Goal: Transaction & Acquisition: Purchase product/service

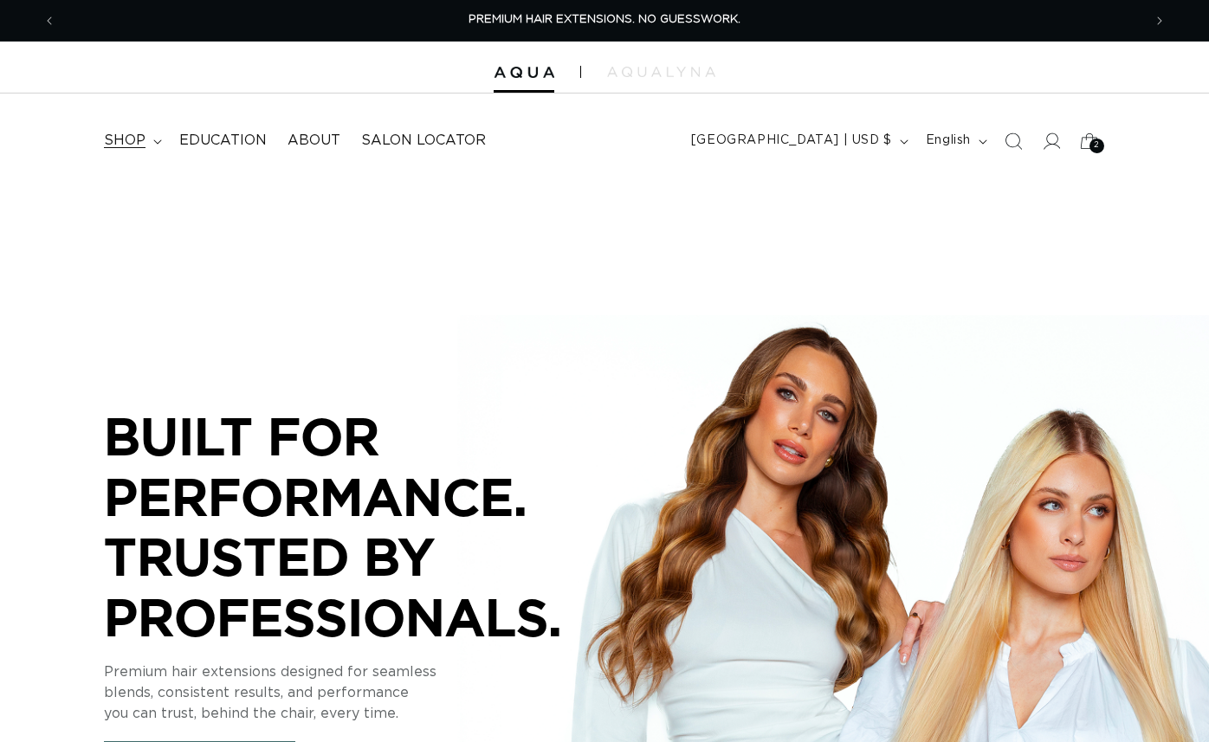
click at [122, 138] on span "shop" at bounding box center [125, 141] width 42 height 18
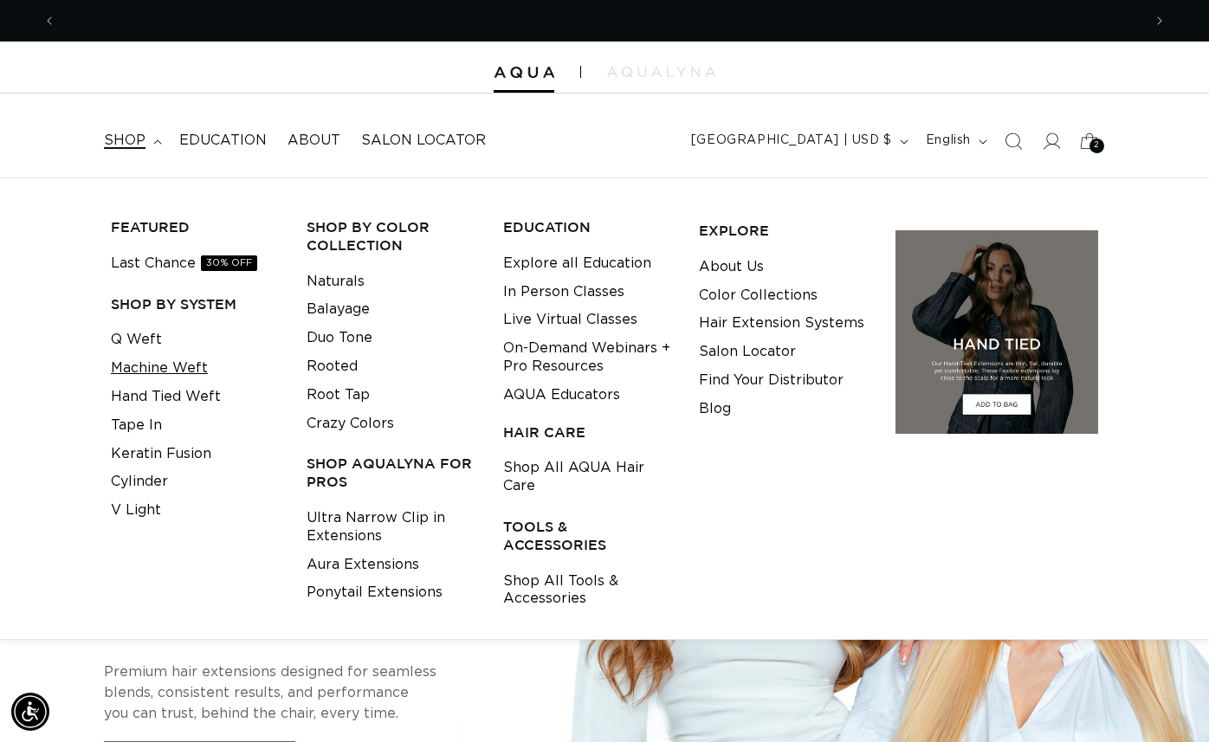
scroll to position [0, 1086]
click at [190, 433] on li "Tape In" at bounding box center [195, 425] width 169 height 29
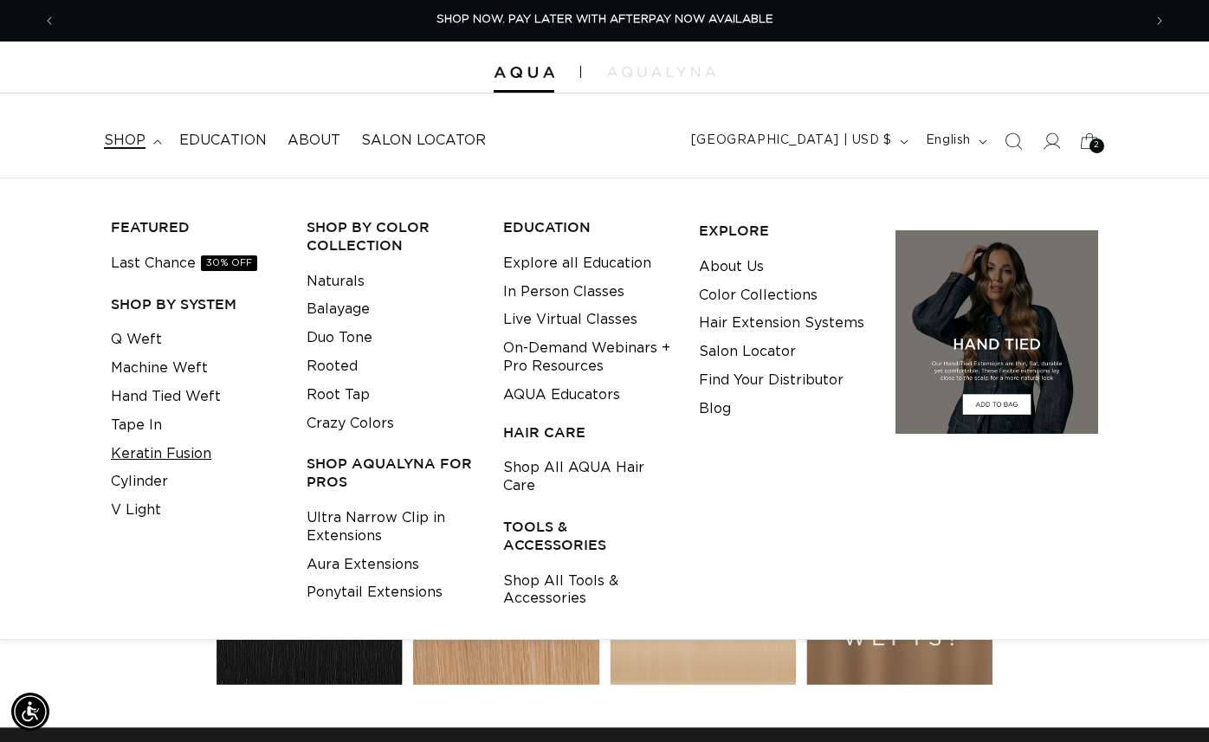
click at [198, 456] on link "Keratin Fusion" at bounding box center [161, 454] width 100 height 29
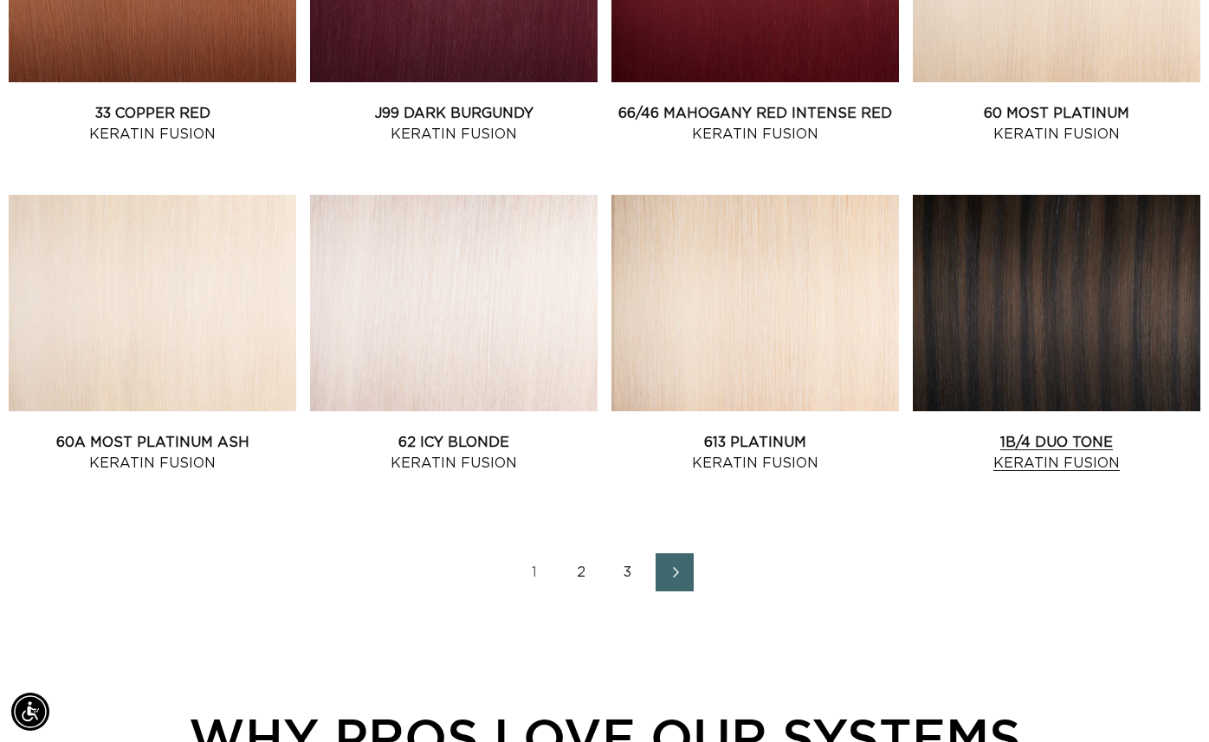
scroll to position [0, 2172]
click at [970, 432] on link "1B/4 Duo Tone Keratin Fusion" at bounding box center [1057, 453] width 288 height 42
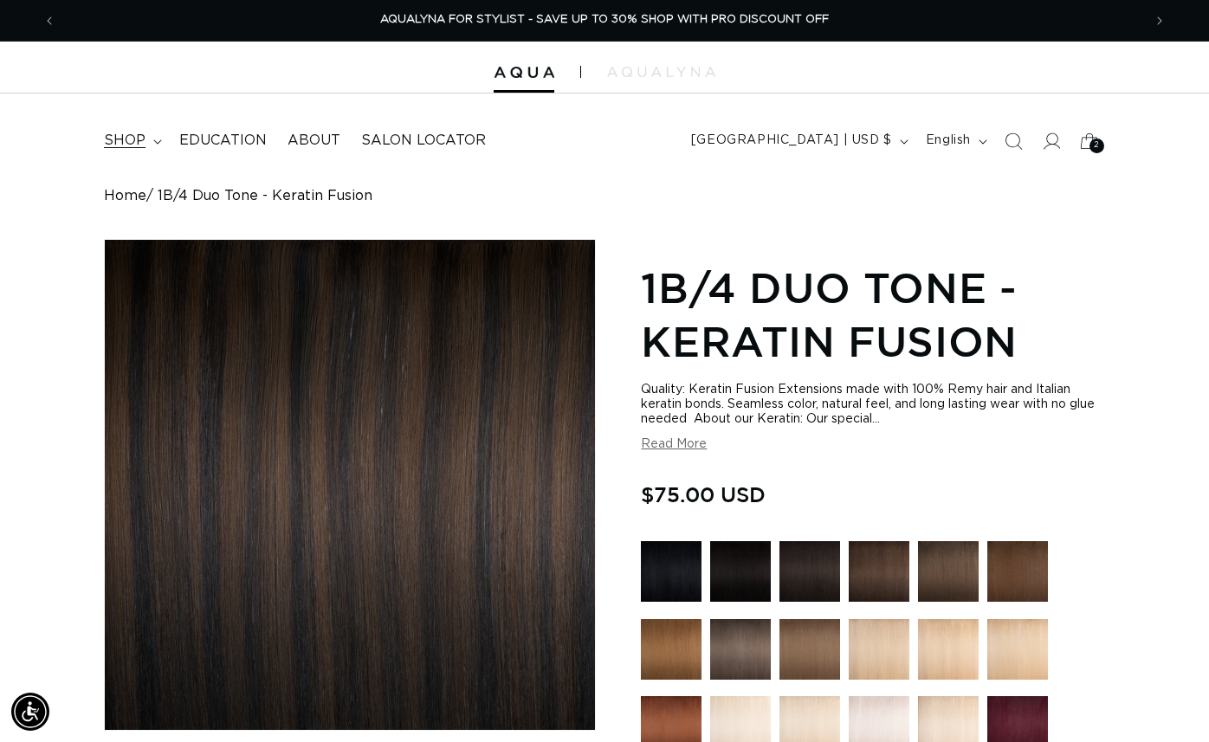
click at [120, 144] on span "shop" at bounding box center [125, 141] width 42 height 18
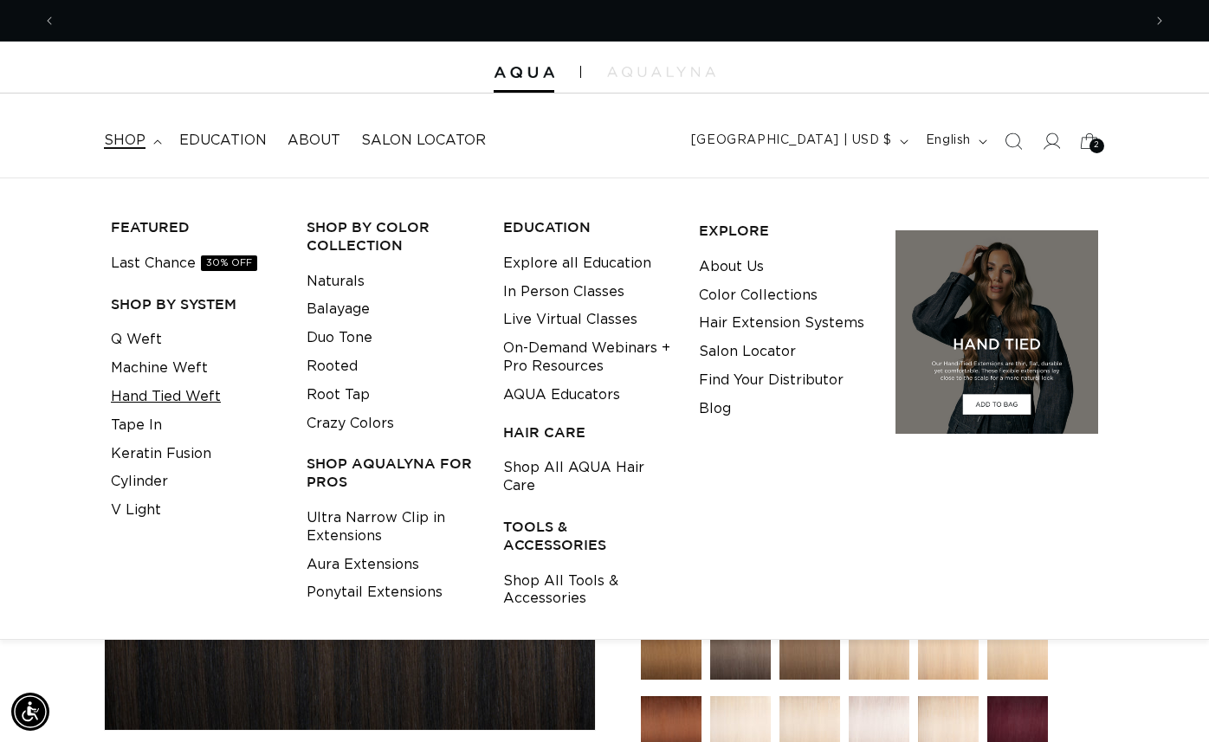
scroll to position [0, 2172]
click at [143, 417] on link "Tape In" at bounding box center [136, 425] width 51 height 29
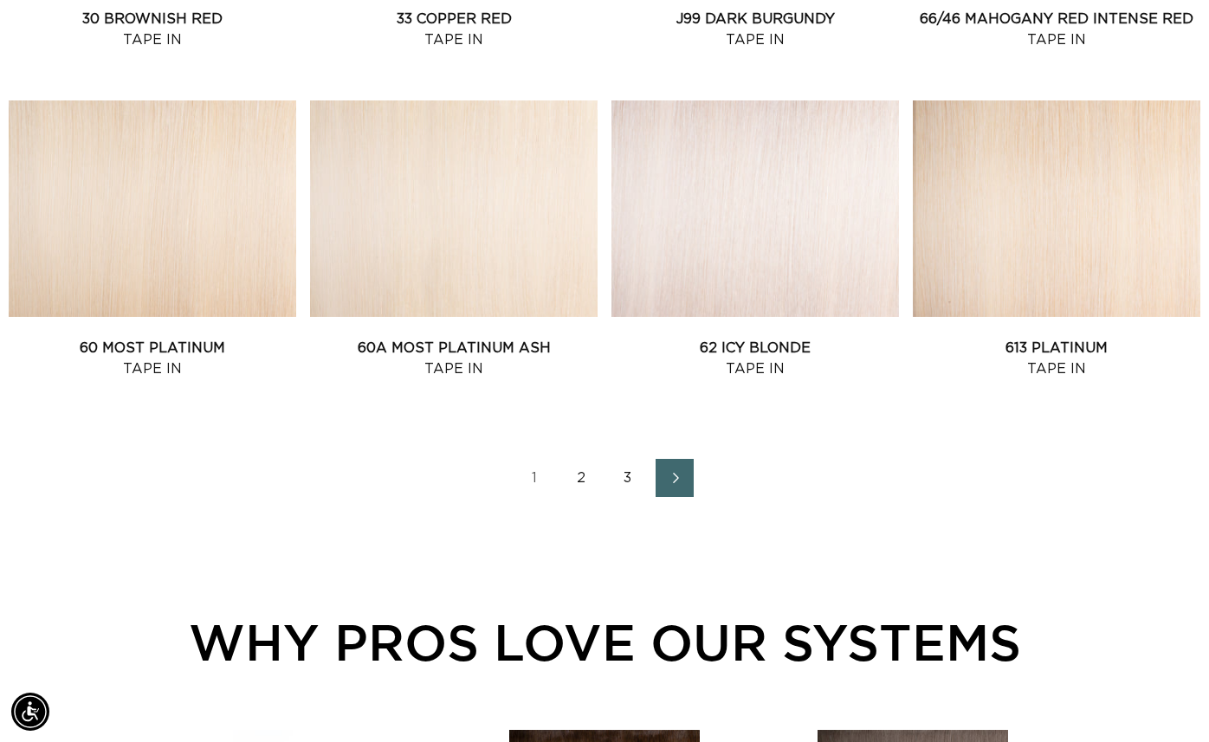
scroll to position [1930, 0]
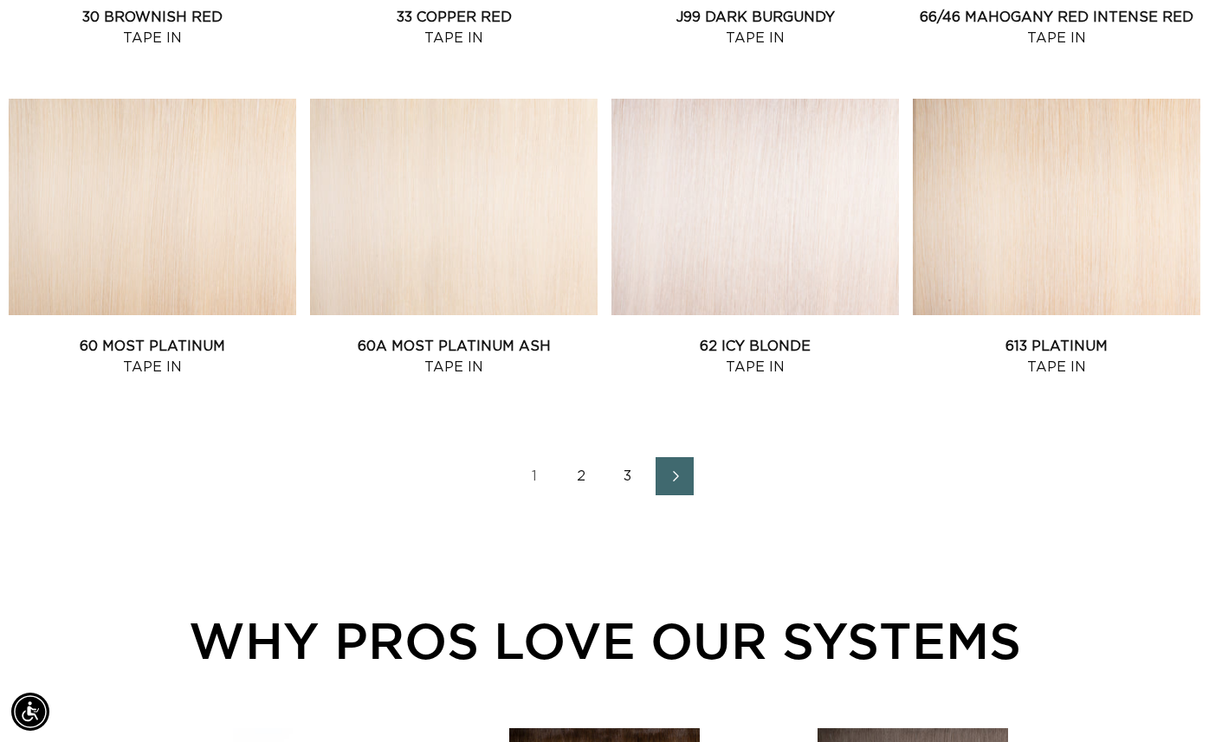
click at [580, 479] on link "2" at bounding box center [581, 476] width 38 height 38
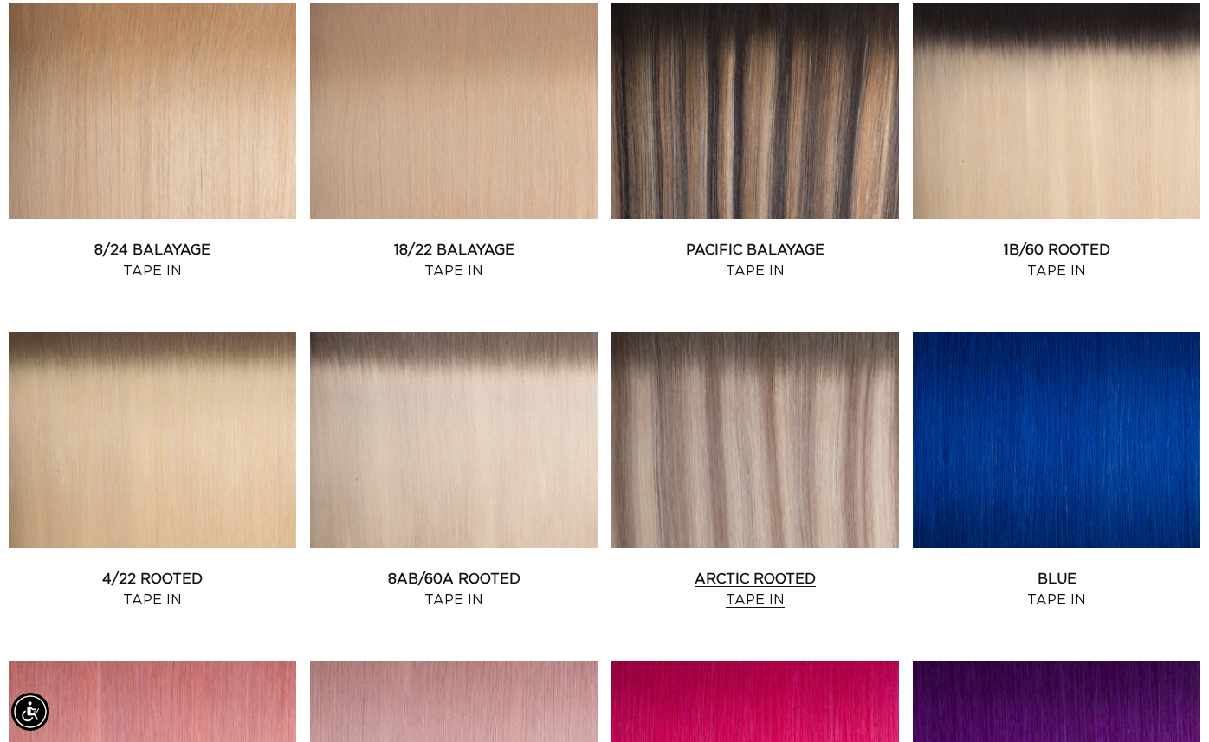
click at [734, 569] on link "Arctic Rooted Tape In" at bounding box center [755, 590] width 288 height 42
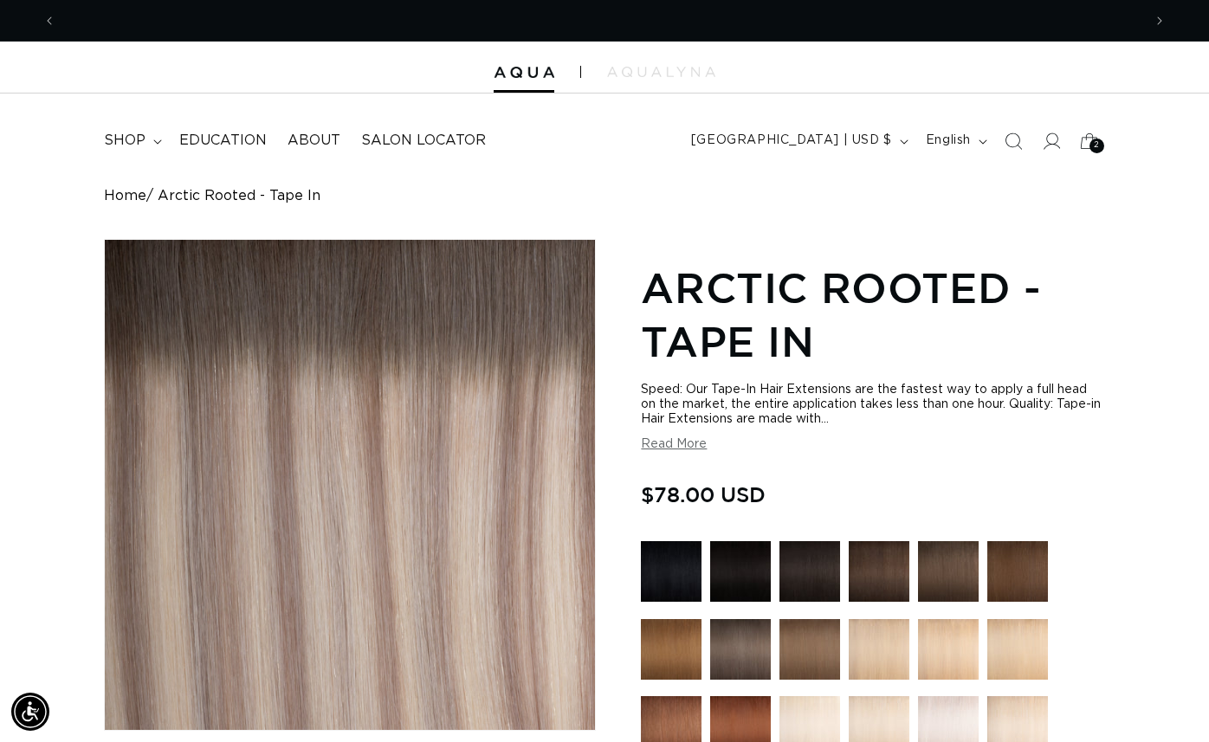
scroll to position [0, 2172]
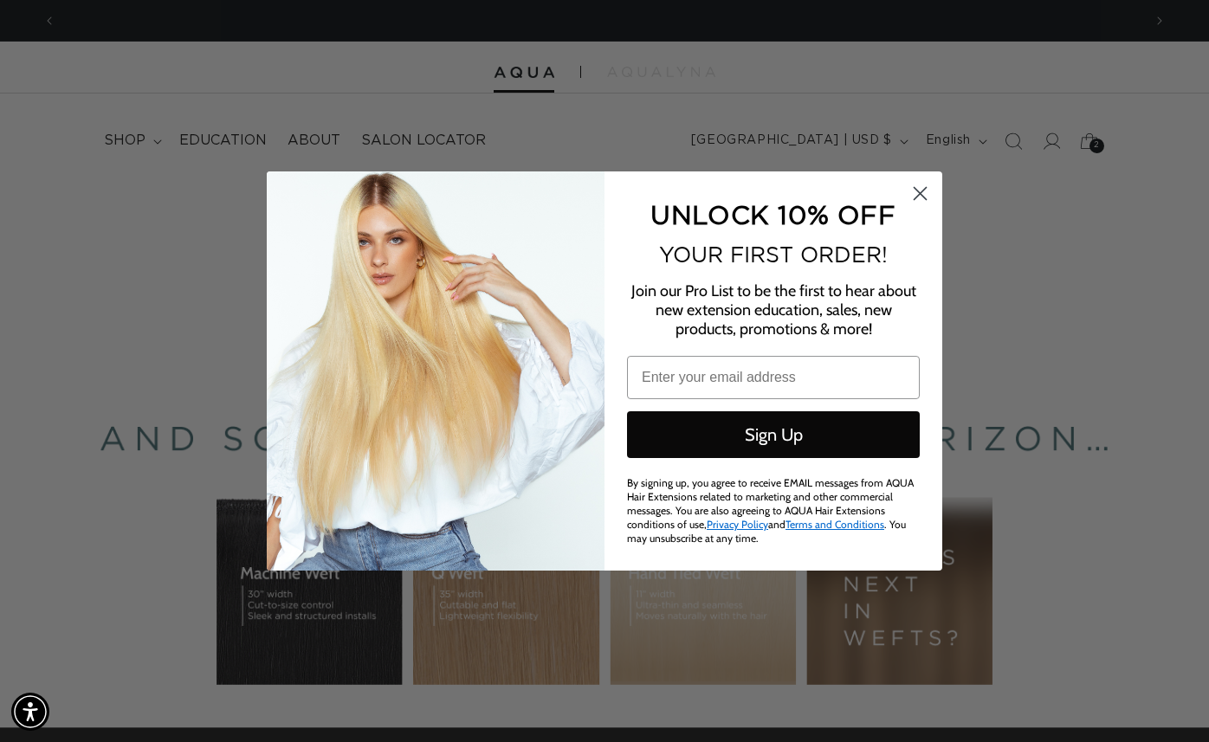
scroll to position [0, 1086]
